Goal: Information Seeking & Learning: Learn about a topic

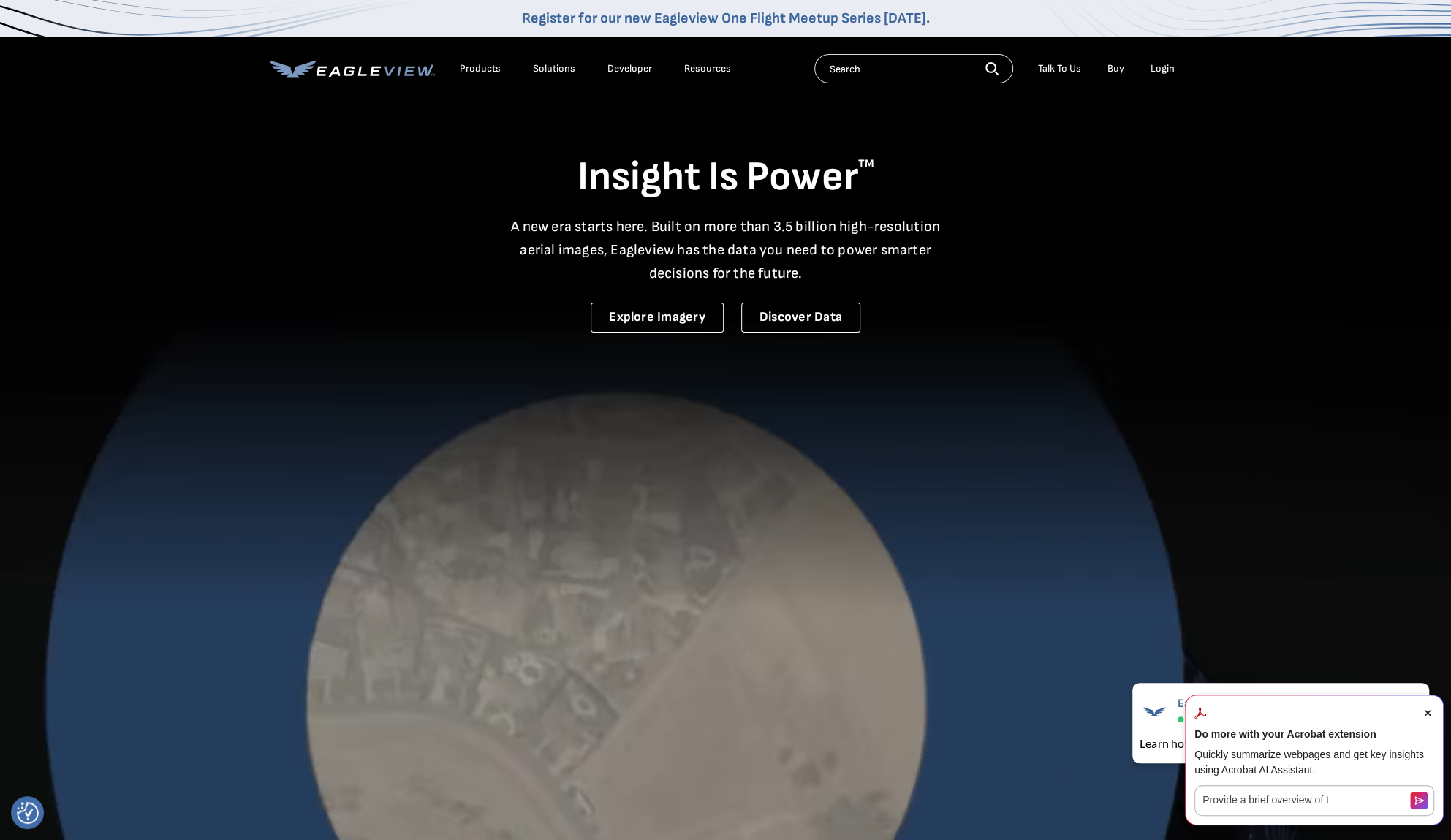
click at [1427, 715] on icon "Close Acrobat AI Assistant Dialog" at bounding box center [1427, 713] width 6 height 6
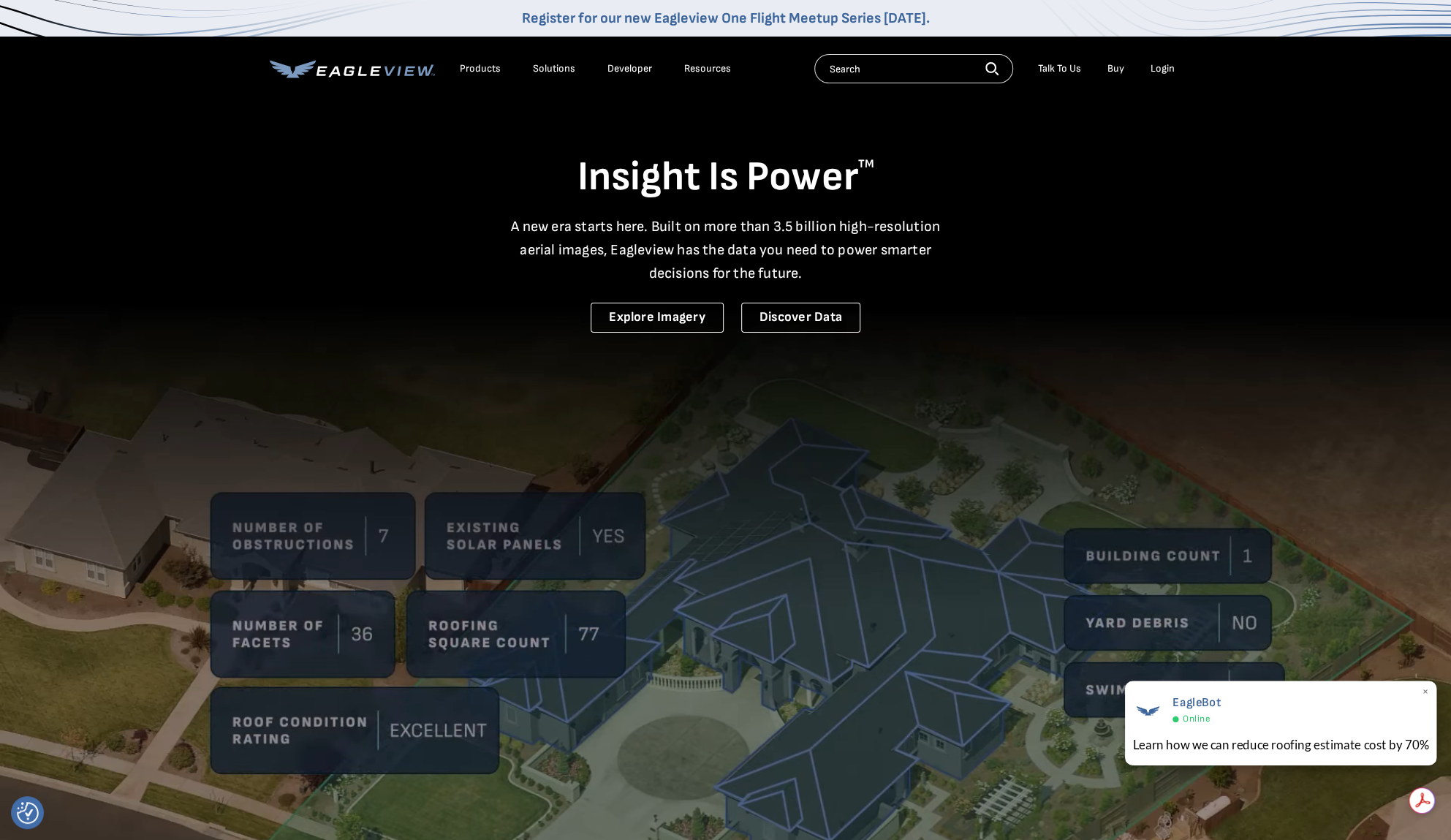
click at [1430, 696] on div "EagleBot Online Learn how we can reduce roofing estimate cost by 70% ×" at bounding box center [1279, 722] width 312 height 85
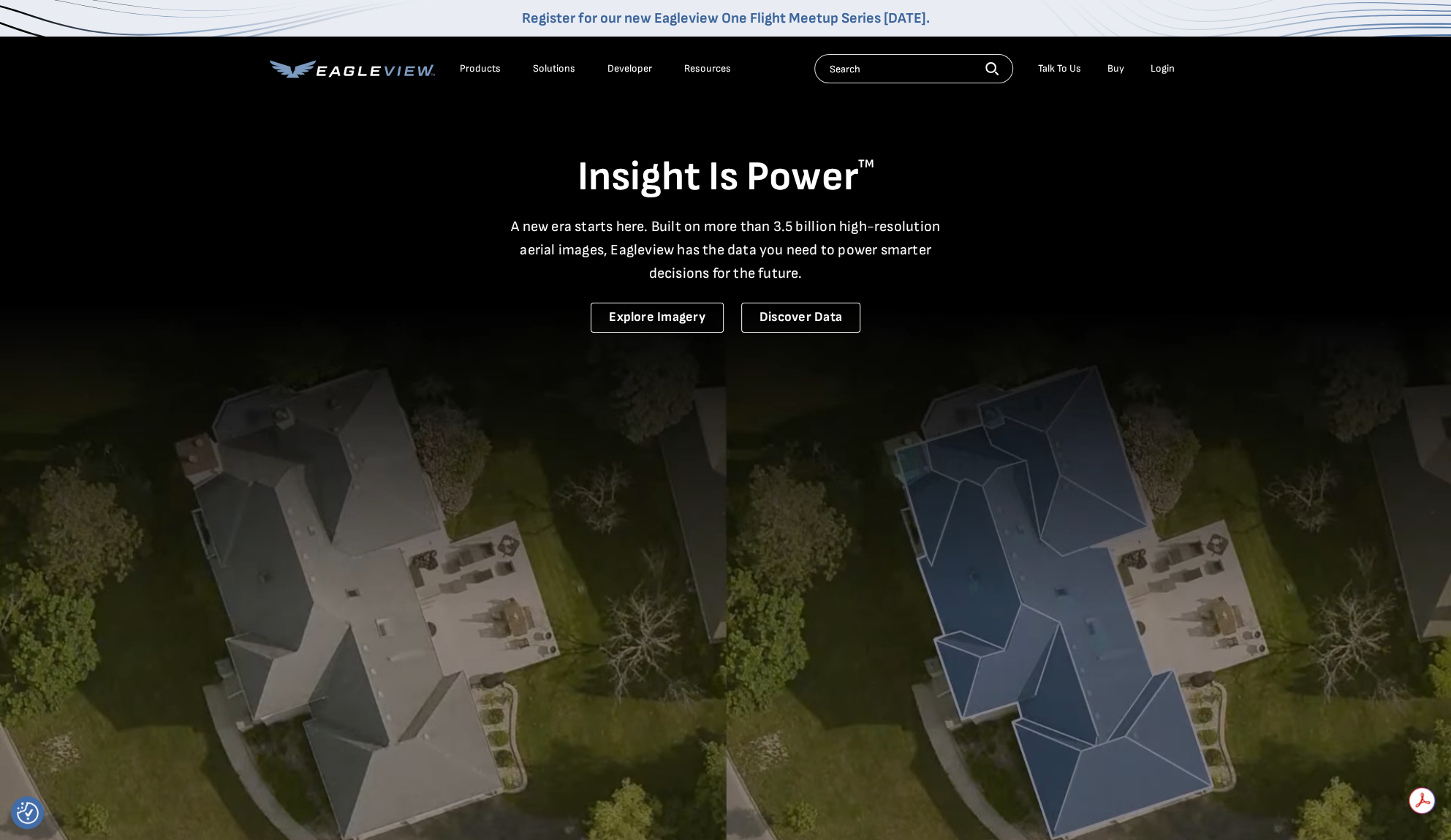
click at [1054, 63] on div "Talk To Us" at bounding box center [1059, 69] width 43 height 13
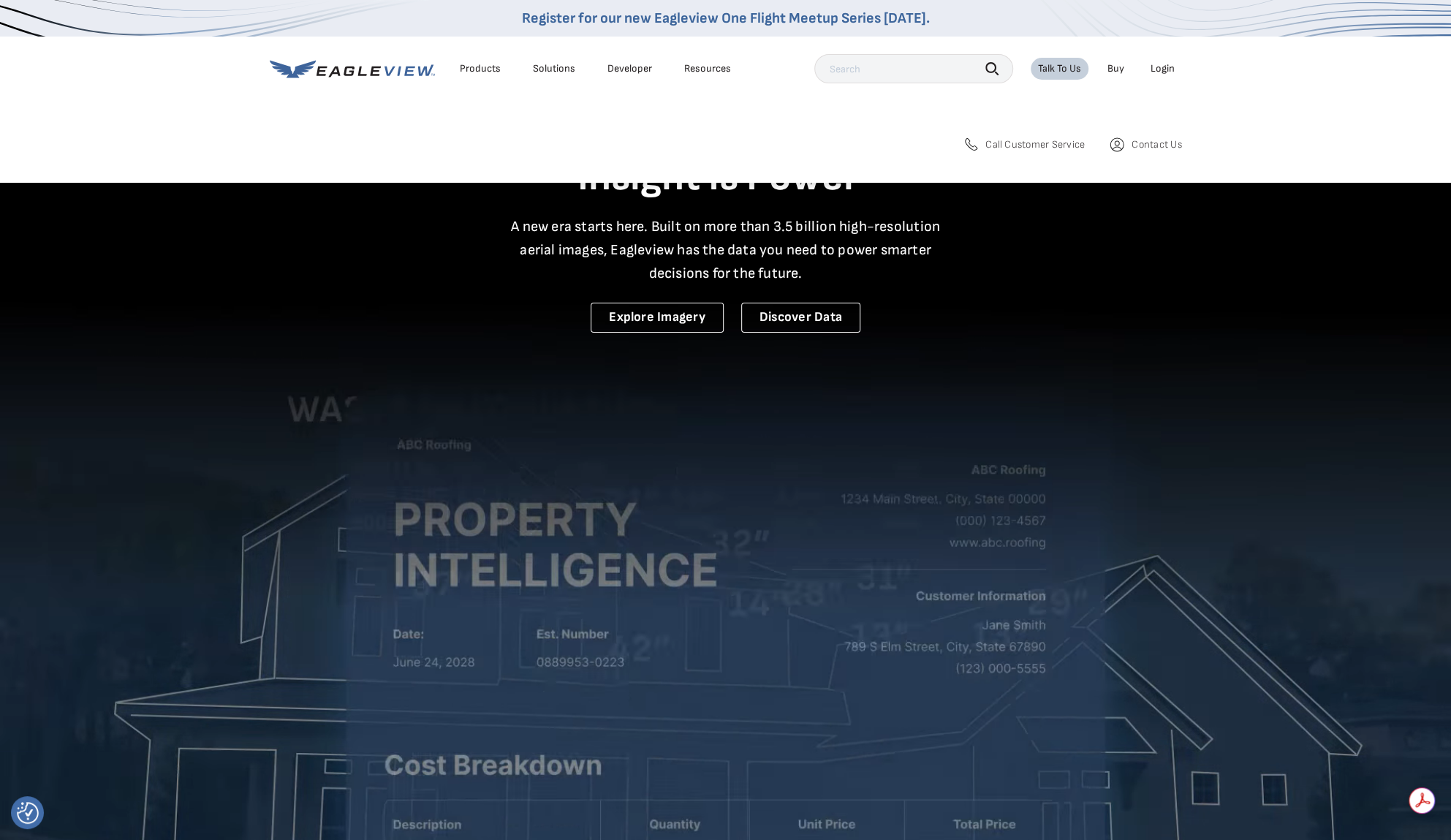
click at [988, 142] on span "Call Customer Service" at bounding box center [1035, 144] width 99 height 13
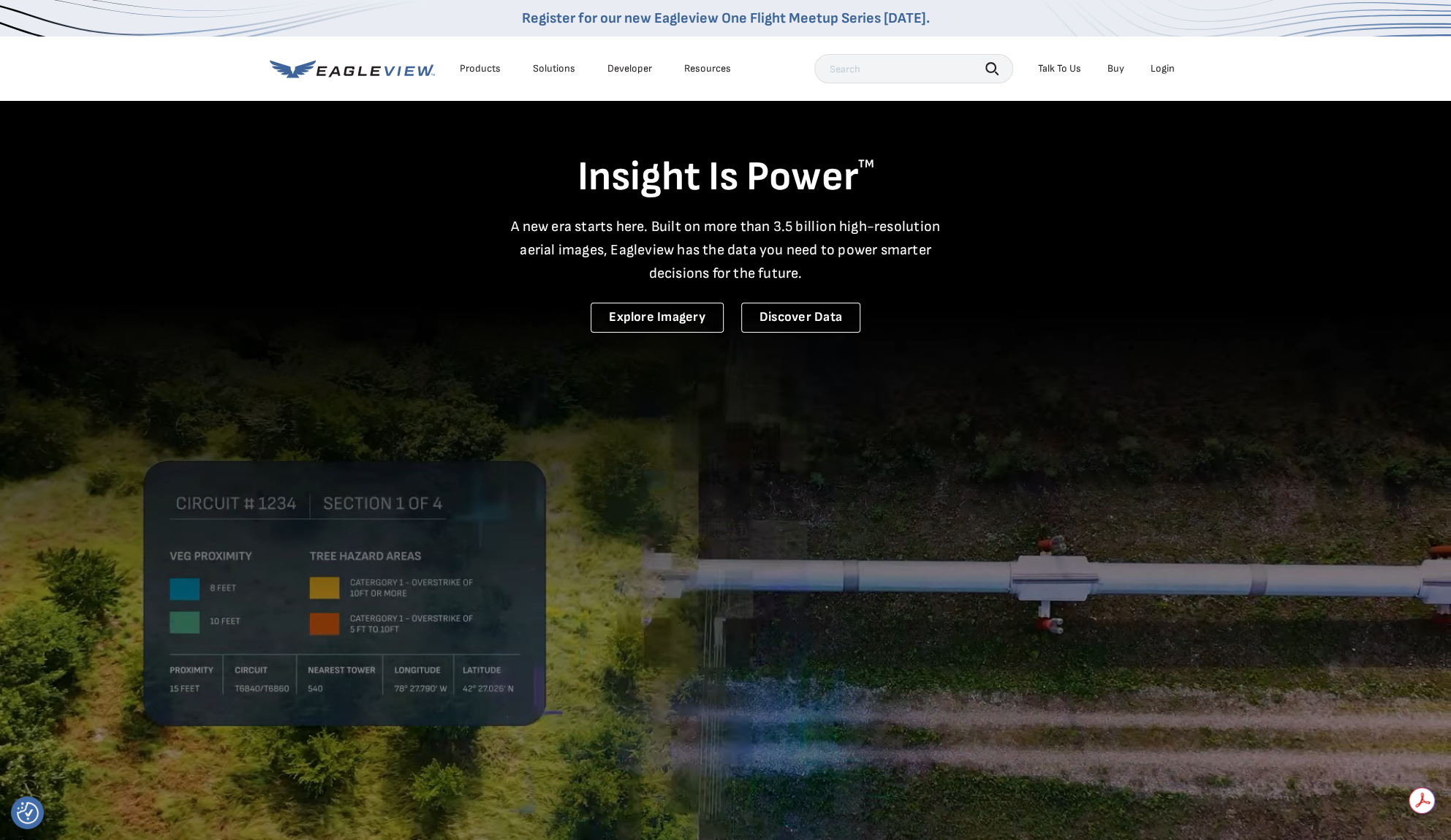
click at [478, 70] on div "Products" at bounding box center [480, 69] width 41 height 13
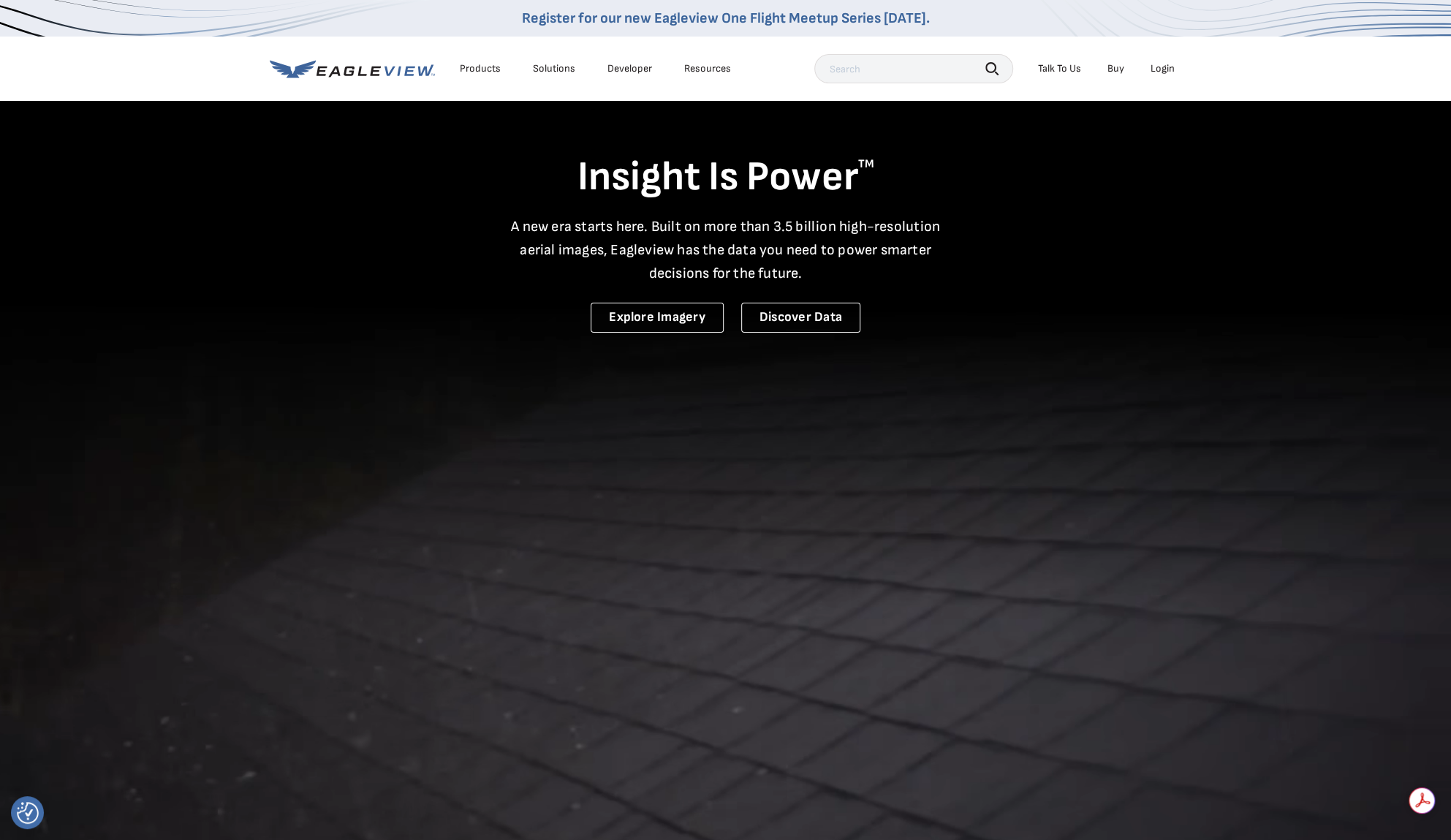
click at [483, 64] on div "Products" at bounding box center [480, 69] width 41 height 13
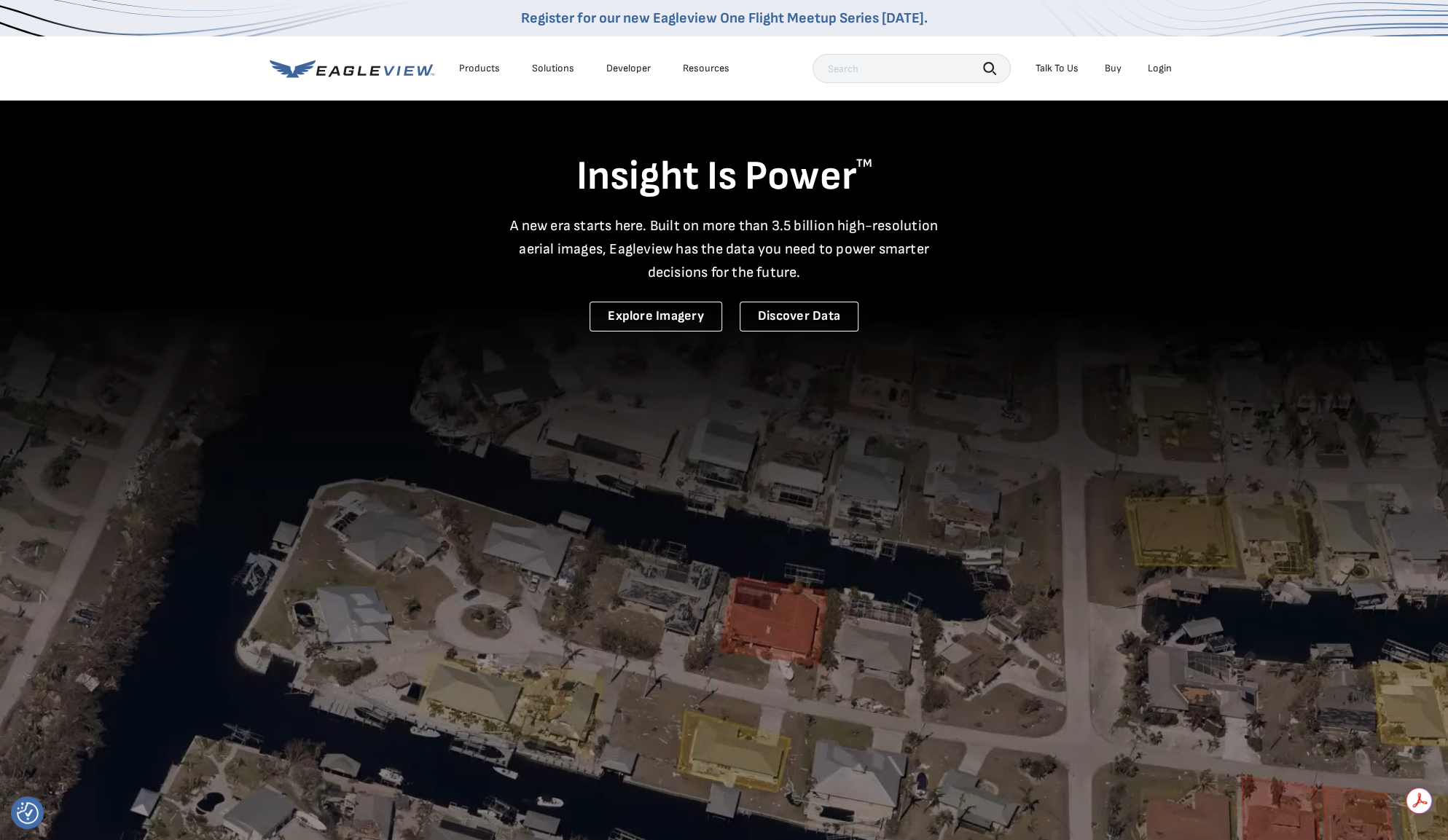
click at [484, 70] on div "Products" at bounding box center [480, 68] width 41 height 13
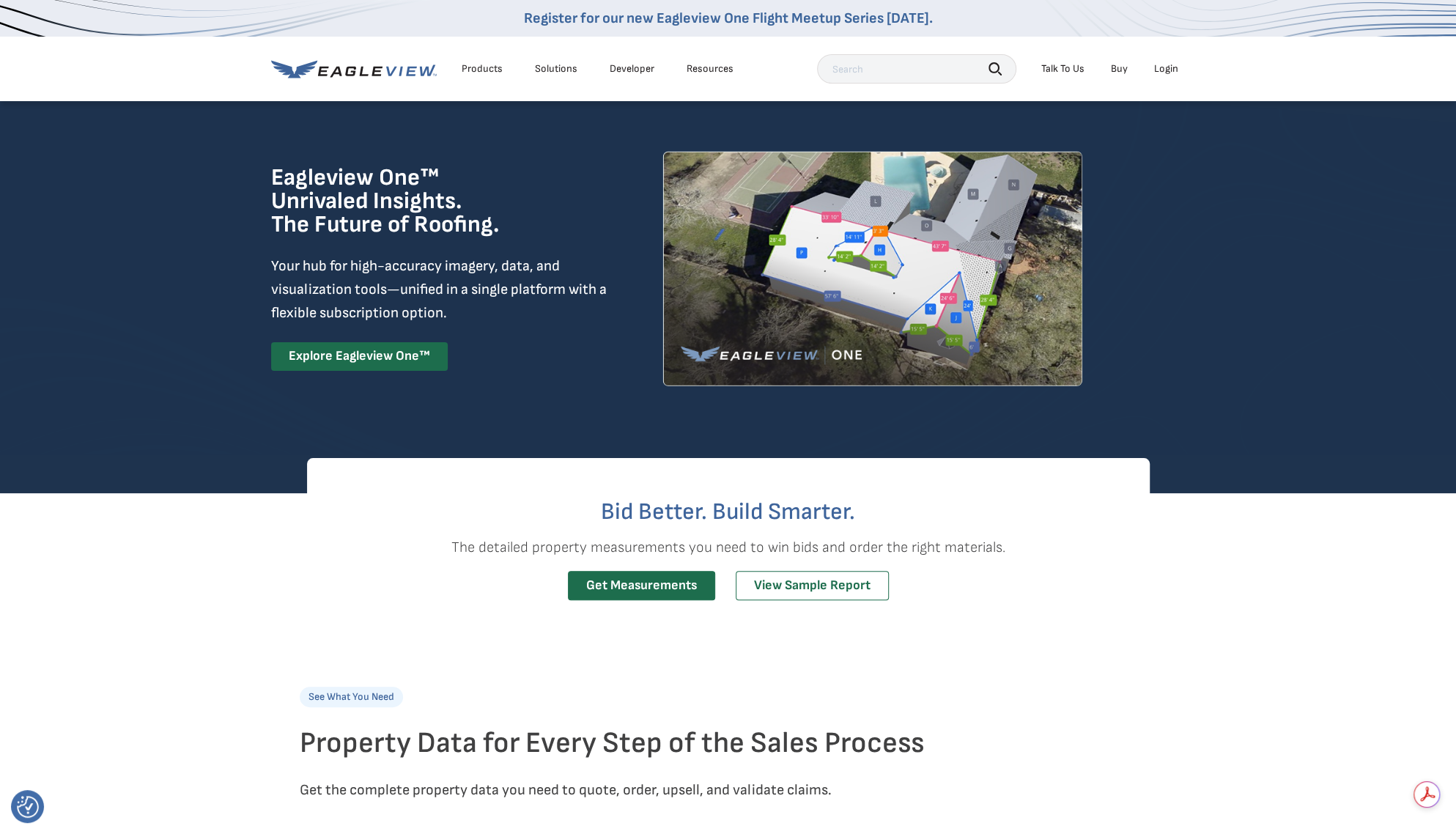
click at [358, 62] on icon at bounding box center [354, 69] width 165 height 18
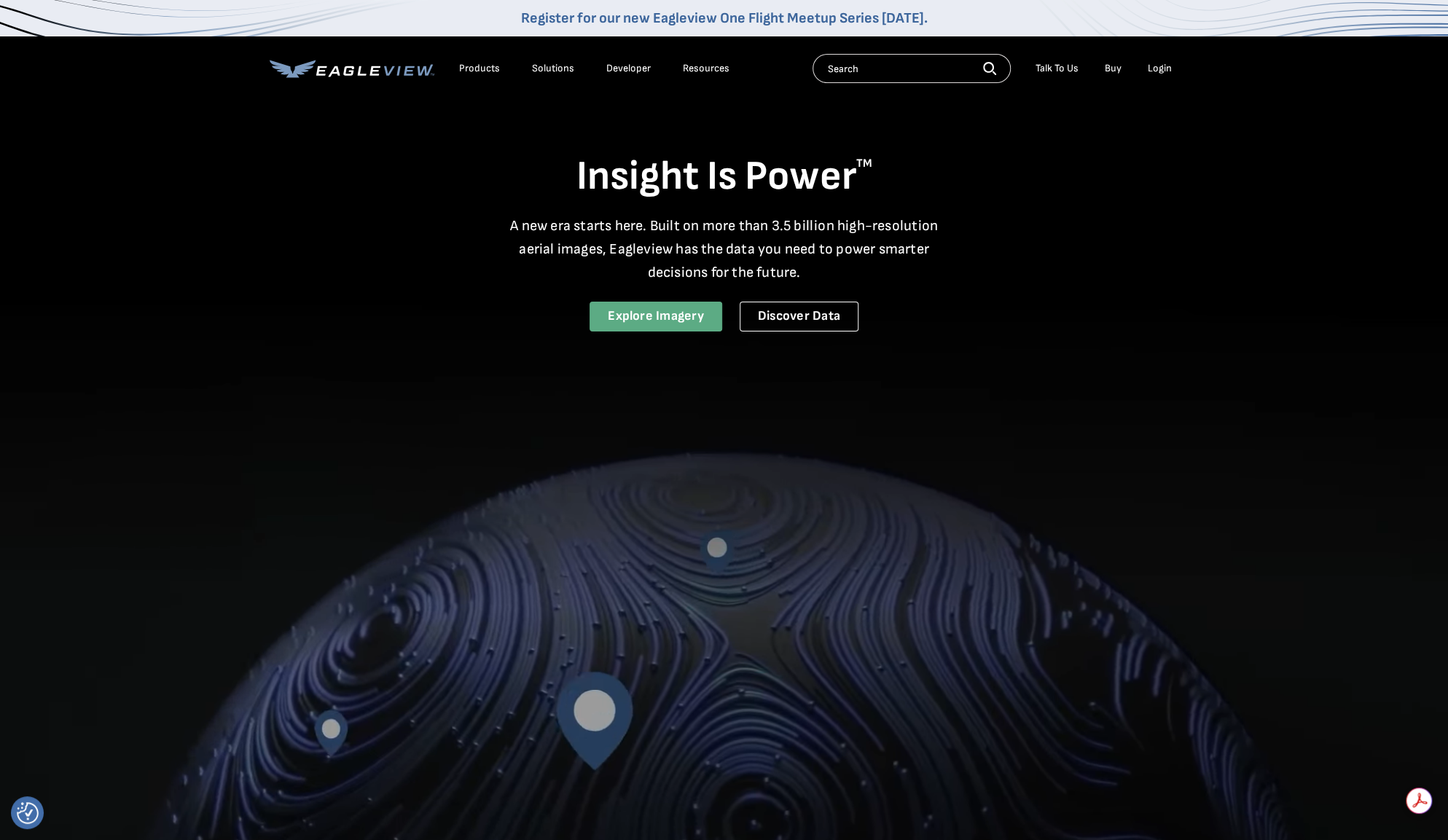
click at [653, 315] on link "Explore Imagery" at bounding box center [655, 316] width 133 height 30
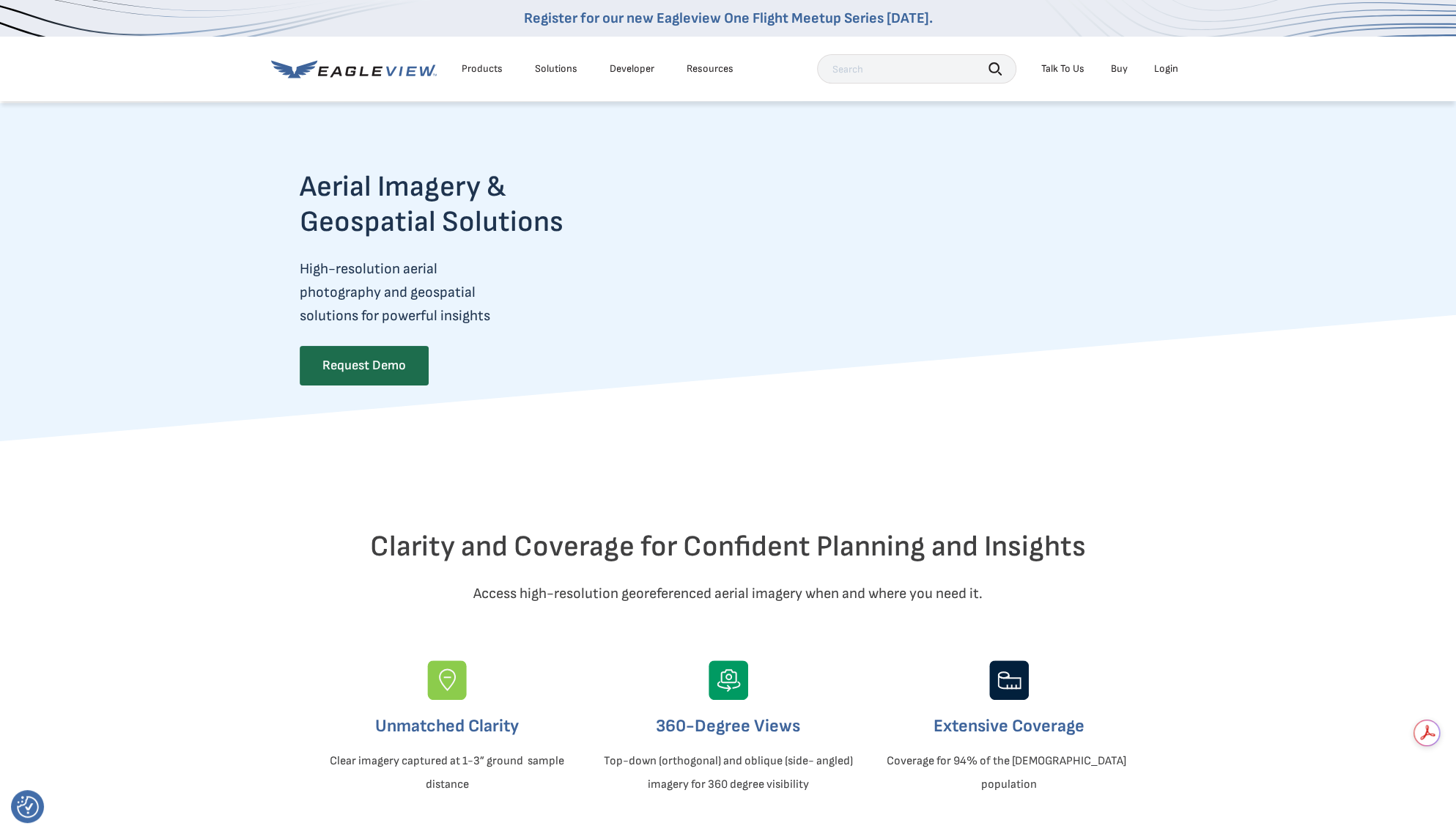
click at [1068, 72] on div "Talk To Us" at bounding box center [1062, 69] width 44 height 13
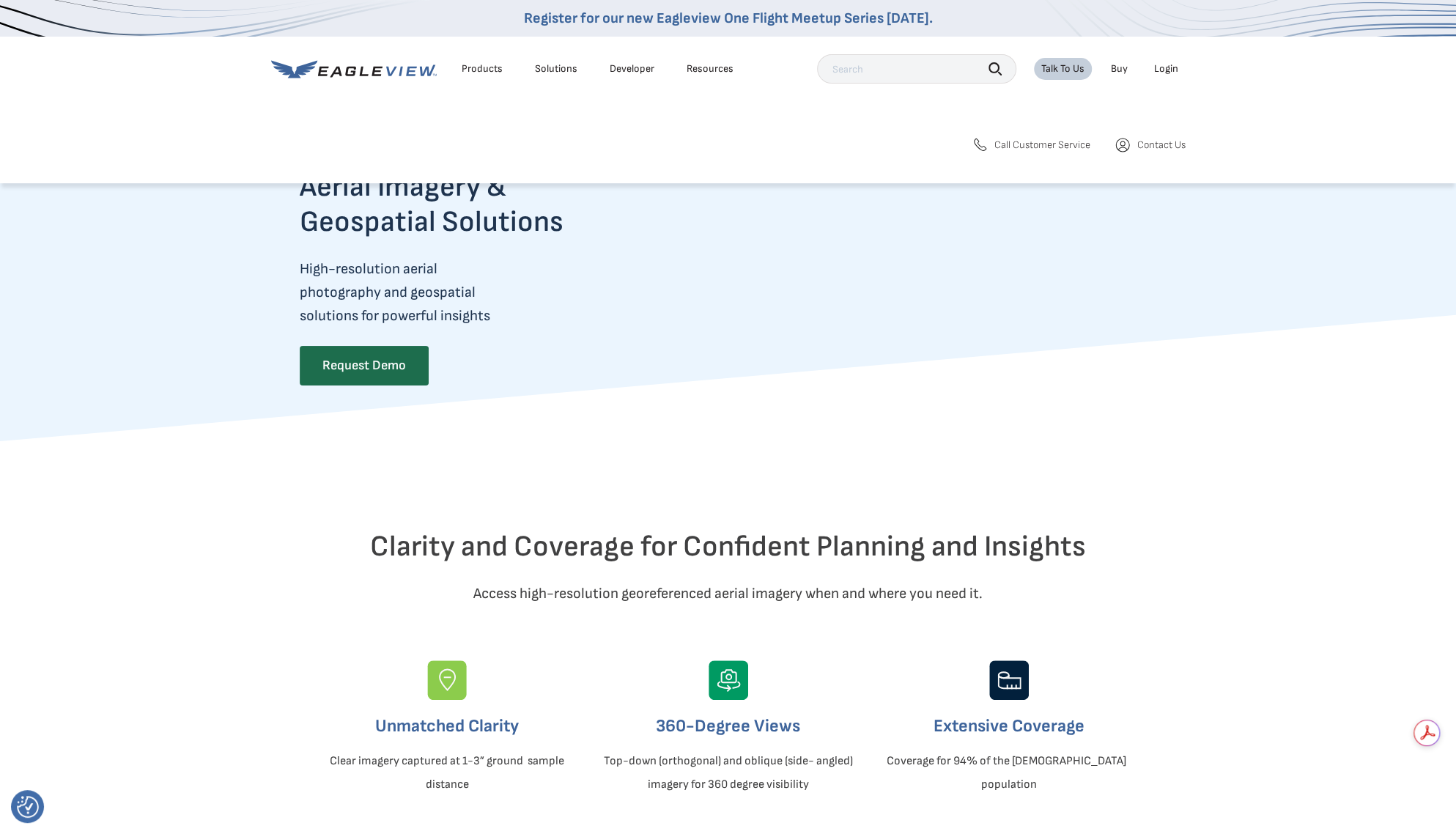
click at [1030, 141] on span "Call Customer Service" at bounding box center [1042, 145] width 96 height 13
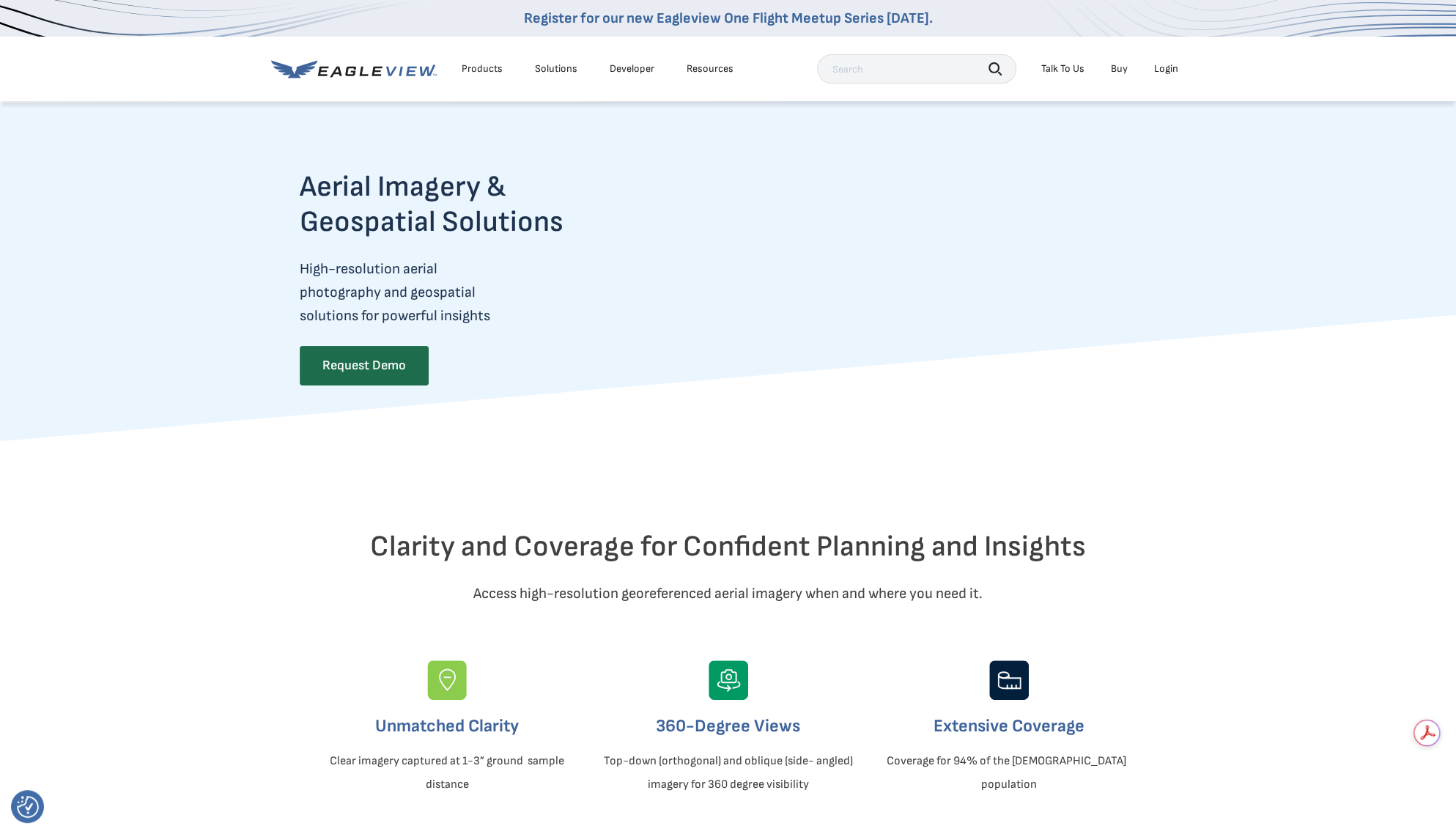
click at [354, 69] on icon at bounding box center [354, 69] width 165 height 18
